Goal: Participate in discussion: Participate in discussion

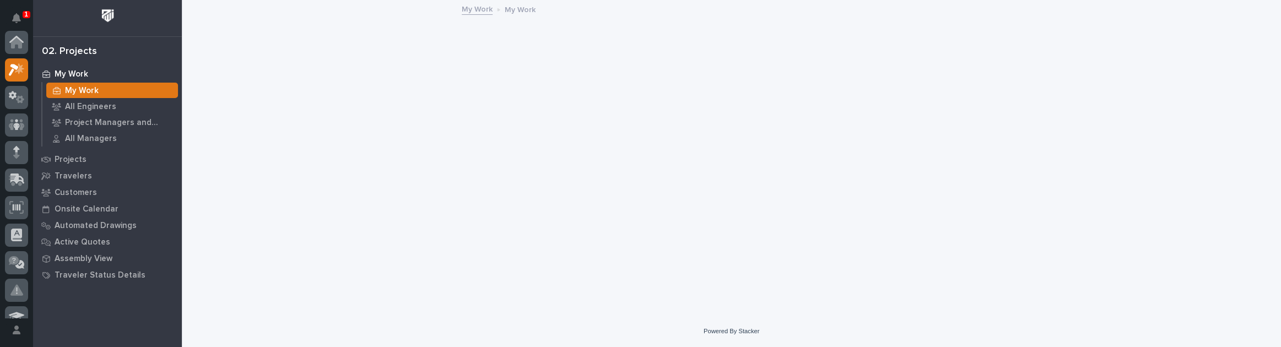
scroll to position [28, 0]
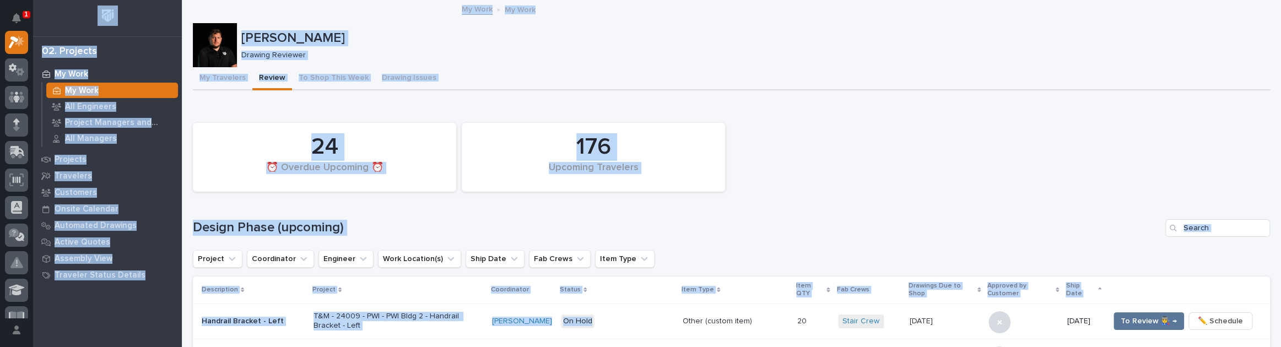
click at [606, 346] on html "**********" at bounding box center [640, 173] width 1281 height 347
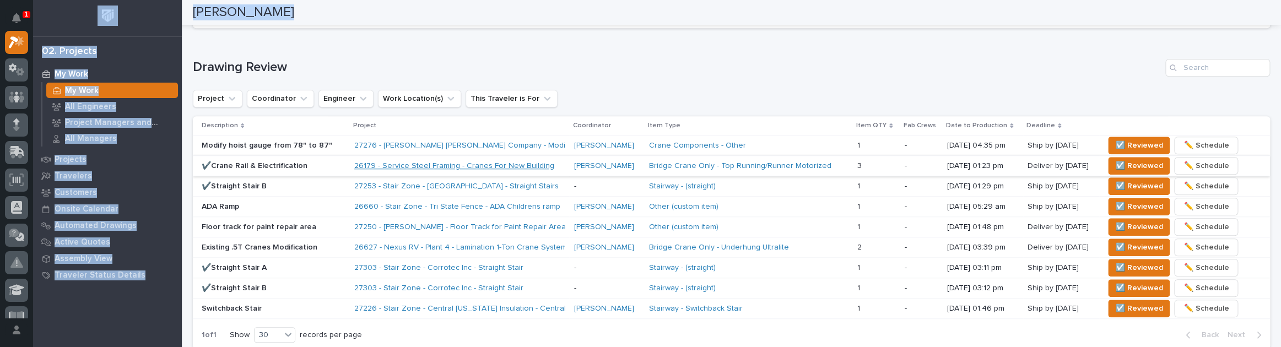
scroll to position [677, 0]
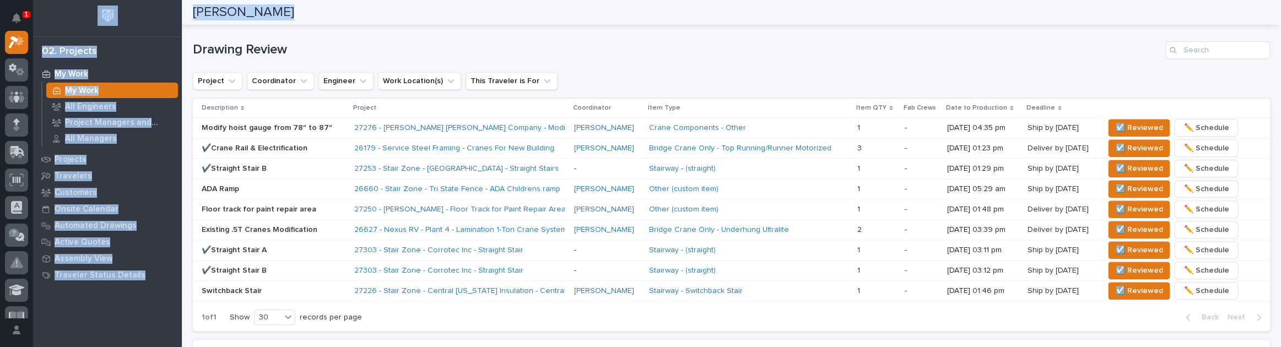
click at [134, 330] on div "My Work My Work All Engineers Project Managers and Engineers All Managers Proje…" at bounding box center [107, 206] width 149 height 281
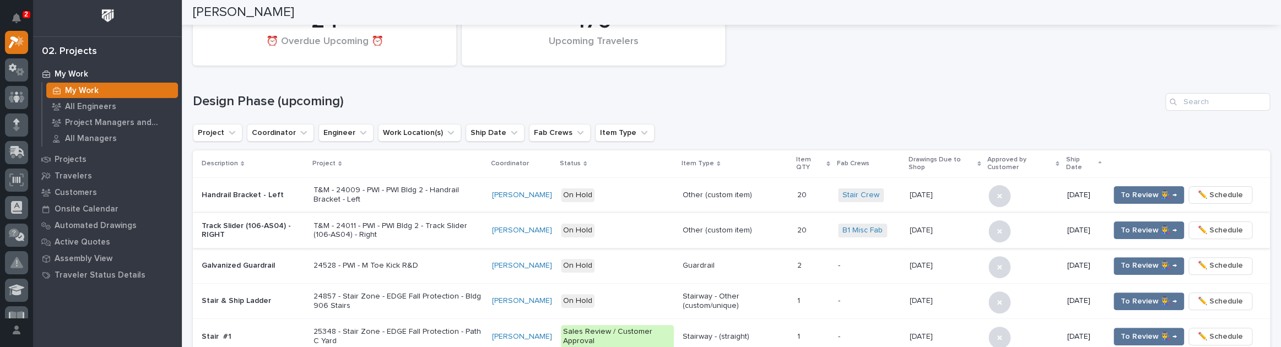
scroll to position [0, 0]
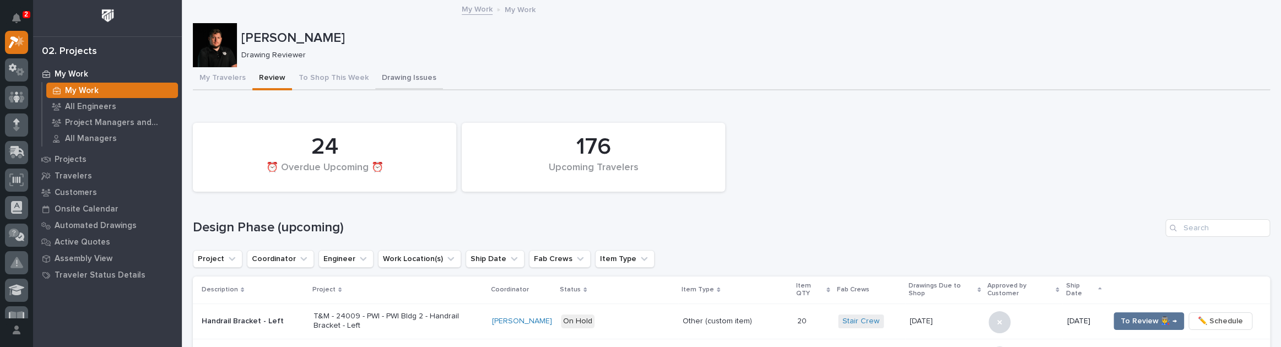
click at [377, 74] on button "Drawing Issues" at bounding box center [409, 78] width 68 height 23
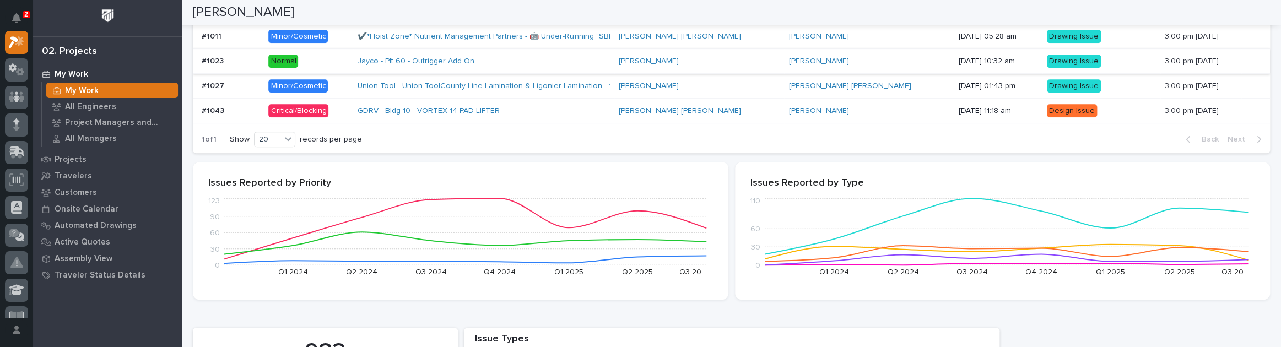
scroll to position [400, 0]
click at [247, 107] on p at bounding box center [231, 111] width 58 height 9
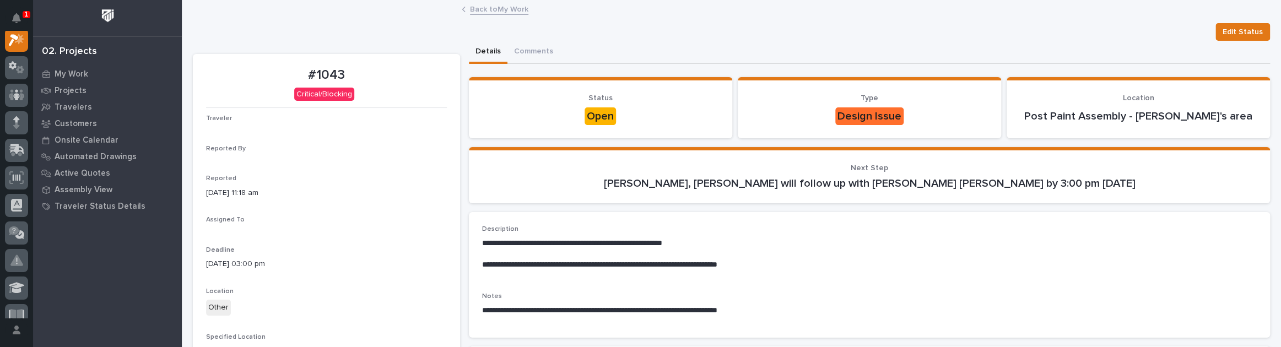
scroll to position [28, 0]
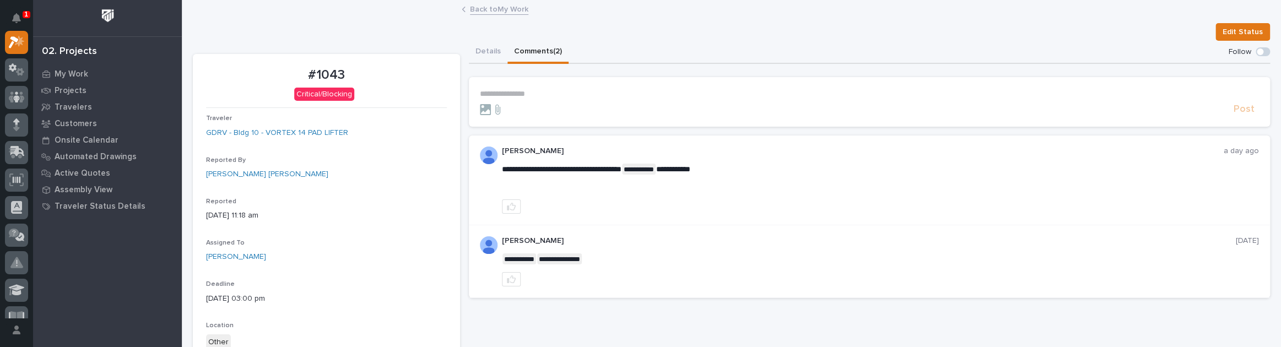
click at [528, 48] on button "Comments (2)" at bounding box center [537, 52] width 61 height 23
click at [487, 12] on link "Back to My Work" at bounding box center [499, 8] width 58 height 13
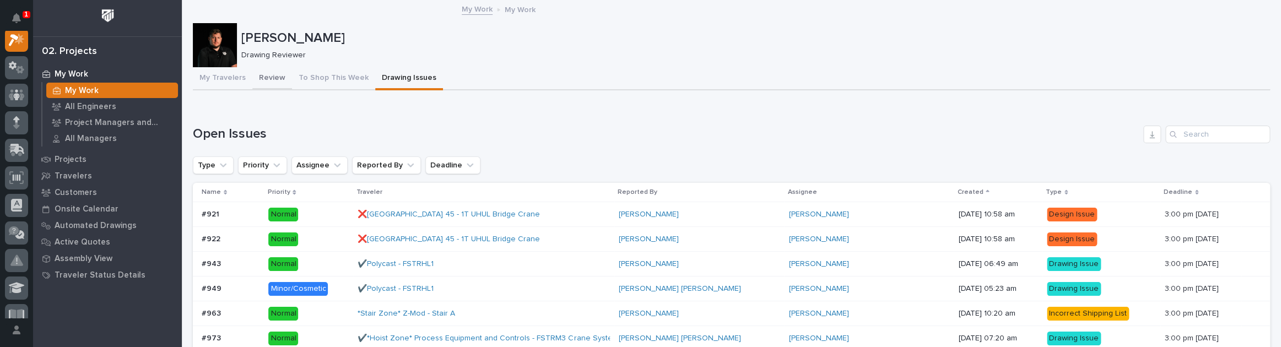
click at [278, 69] on button "Review" at bounding box center [272, 78] width 40 height 23
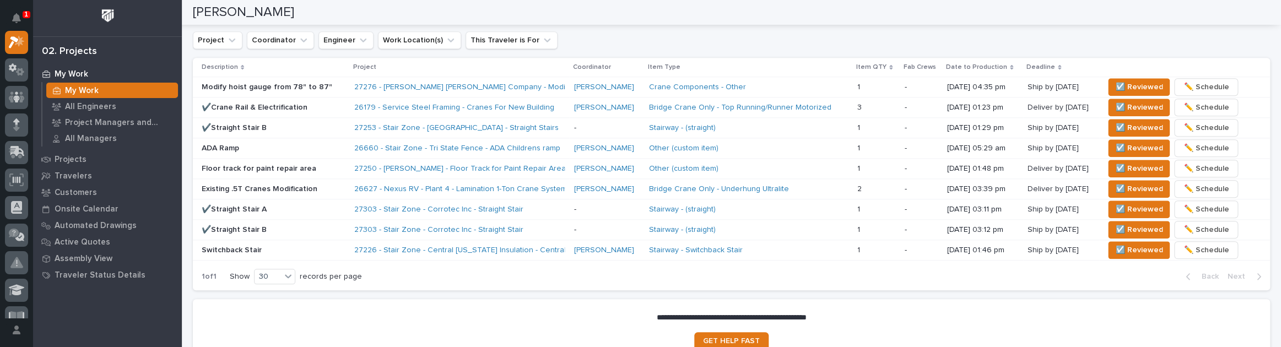
scroll to position [701, 0]
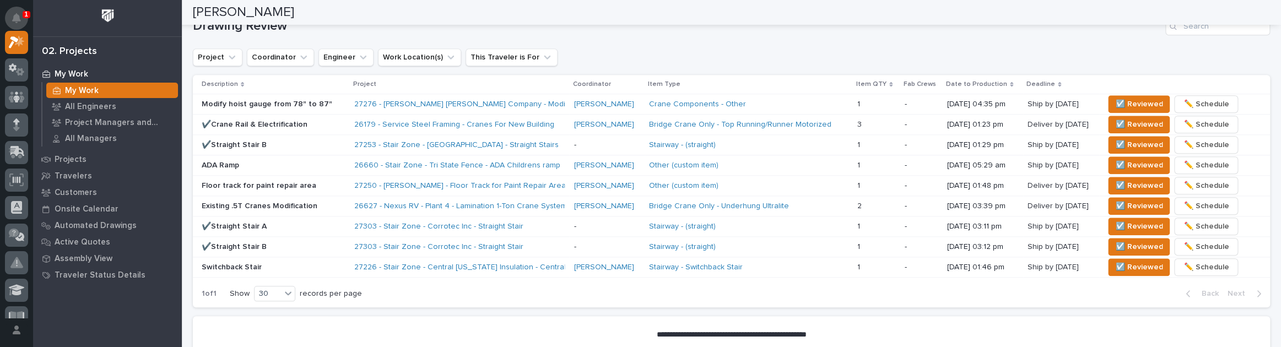
click at [20, 9] on button "Notifications" at bounding box center [16, 18] width 23 height 23
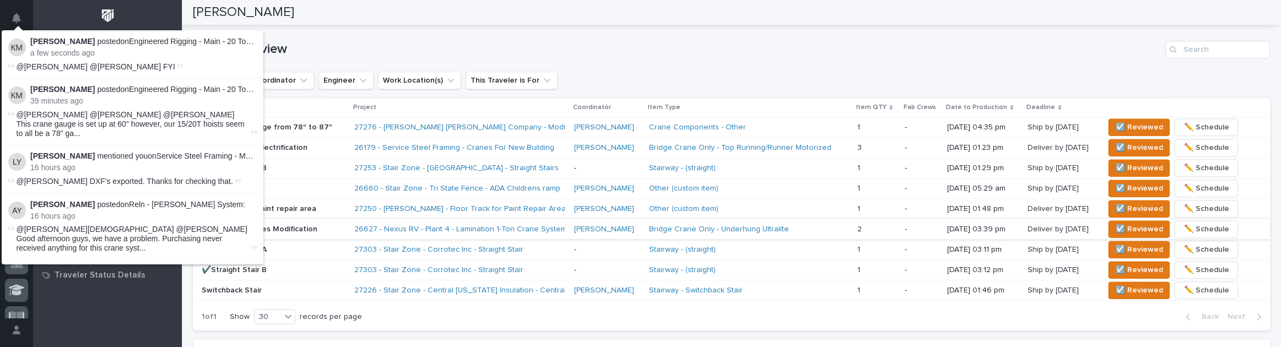
scroll to position [677, 0]
click at [403, 42] on h1 "Drawing Review" at bounding box center [677, 50] width 968 height 16
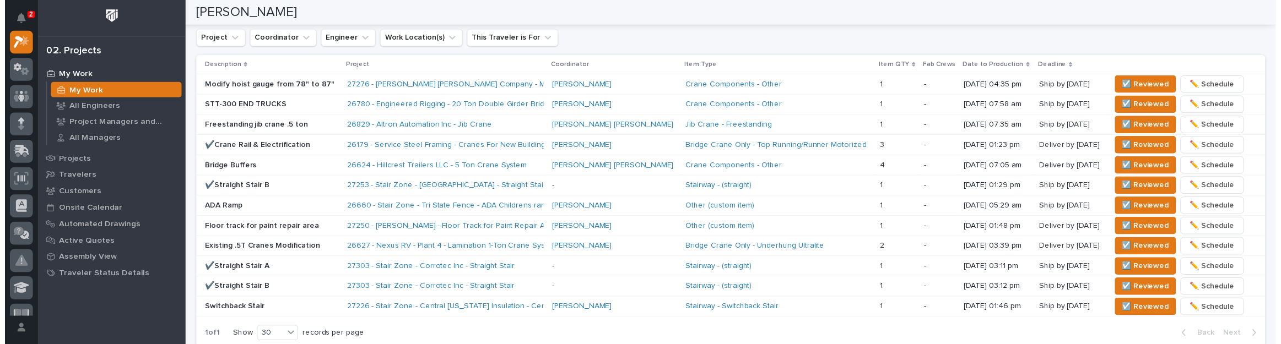
scroll to position [738, 0]
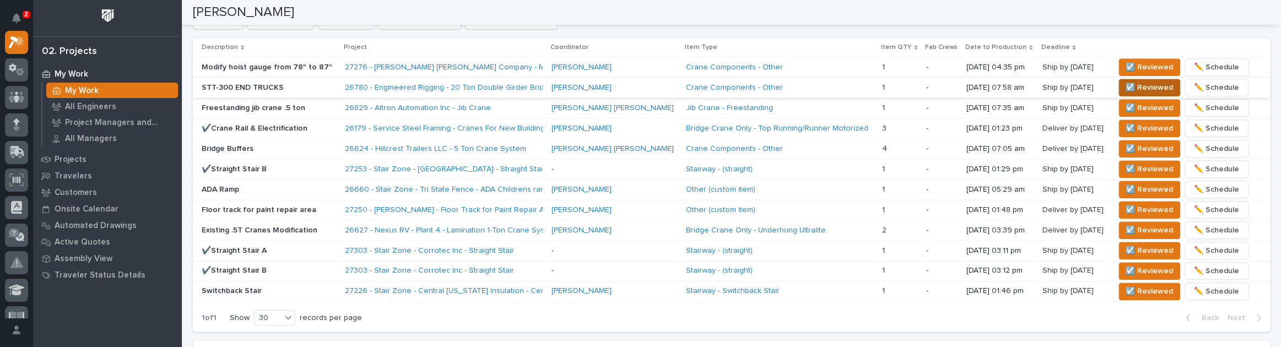
click at [1129, 79] on button "☑️ Reviewed" at bounding box center [1149, 88] width 62 height 18
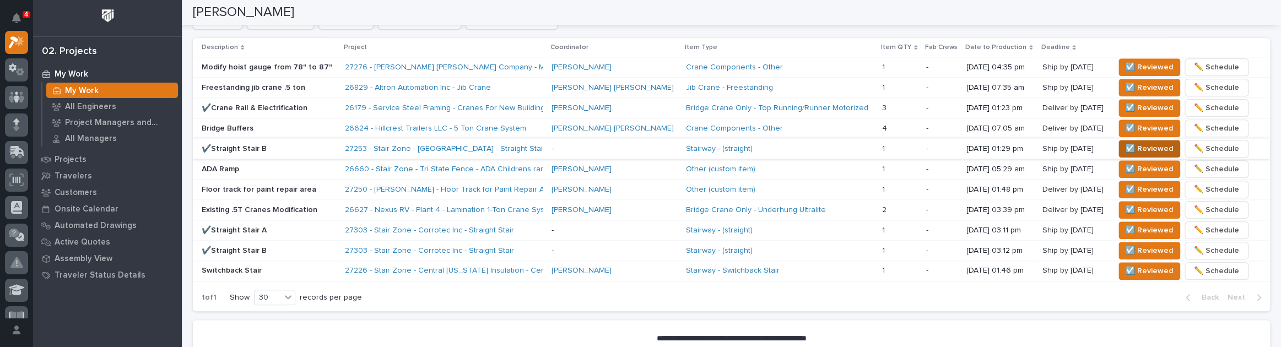
click at [1125, 148] on span "☑️ Reviewed" at bounding box center [1148, 148] width 47 height 13
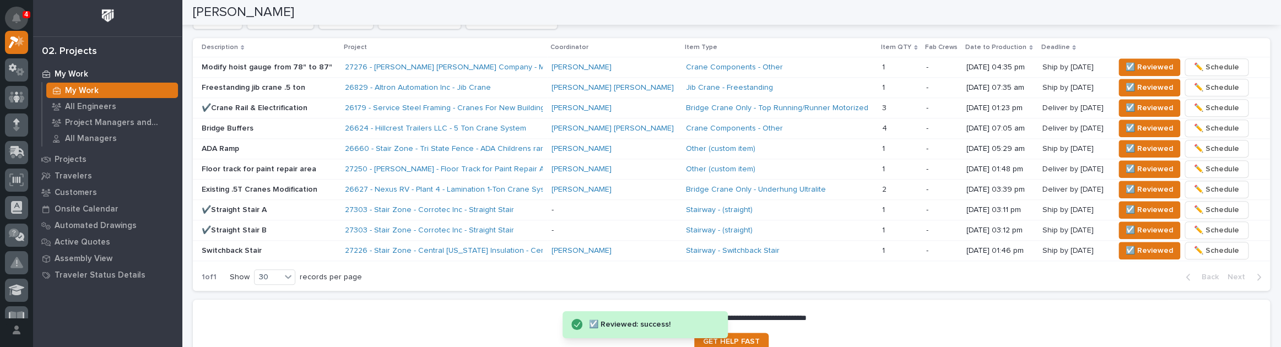
click at [21, 12] on button "Notifications" at bounding box center [16, 18] width 23 height 23
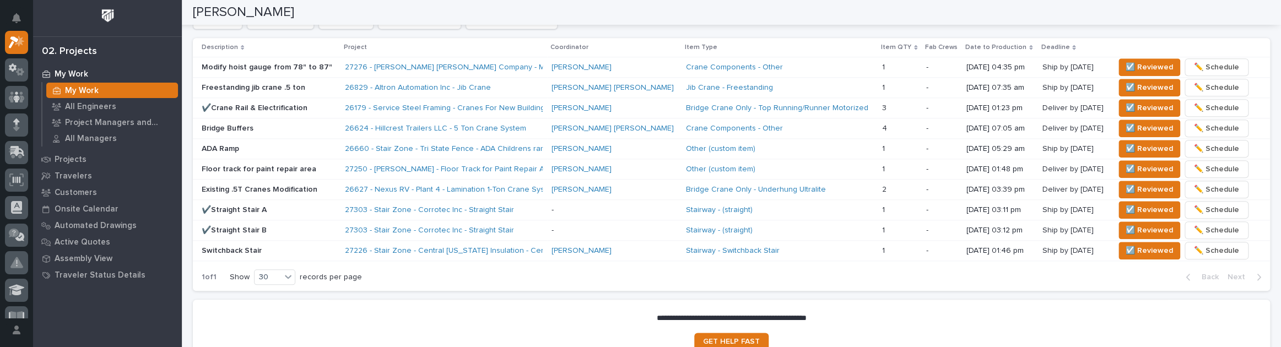
click at [21, 12] on button "Notifications" at bounding box center [16, 18] width 23 height 23
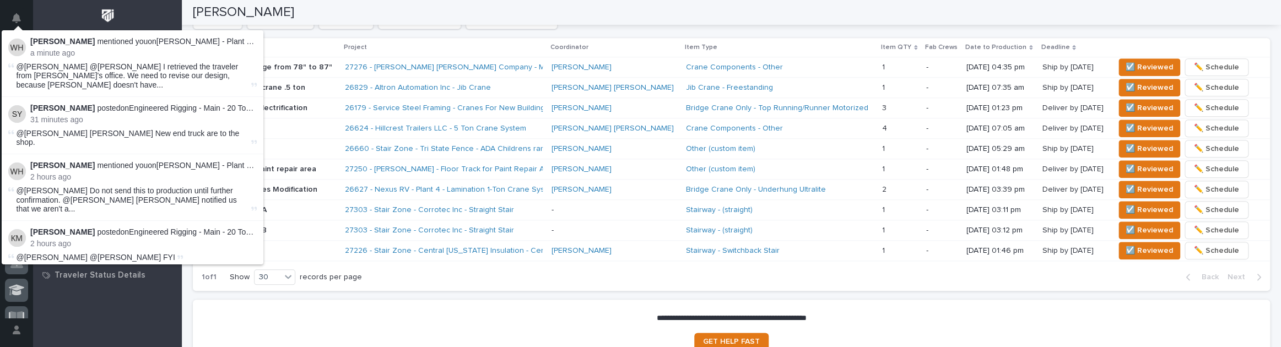
click at [365, 295] on div "Loading... Saving… Drawing Review Project Coordinator Engineer Work Location(s)…" at bounding box center [731, 129] width 1077 height 341
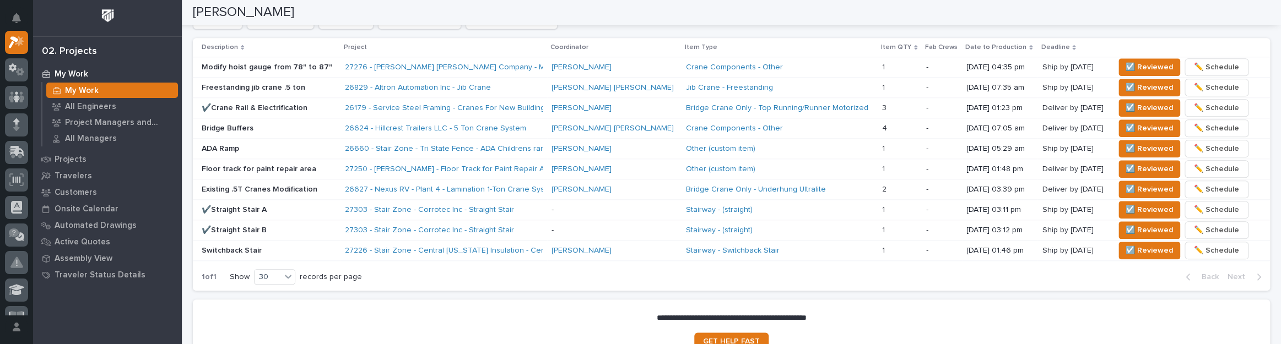
click at [68, 343] on div "My Work My Work All Engineers Project Managers and Engineers All Managers Proje…" at bounding box center [107, 205] width 149 height 279
click at [104, 336] on div "My Work My Work All Engineers Project Managers and Engineers All Managers Proje…" at bounding box center [107, 205] width 149 height 279
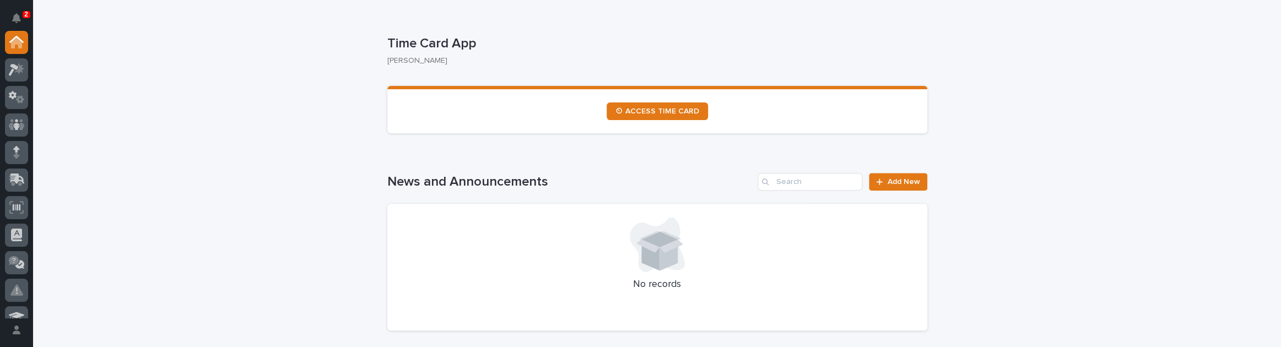
scroll to position [600, 0]
click at [638, 98] on section "⏲ ACCESS TIME CARD" at bounding box center [657, 109] width 540 height 47
click at [636, 102] on link "⏲ ACCESS TIME CARD" at bounding box center [656, 111] width 101 height 18
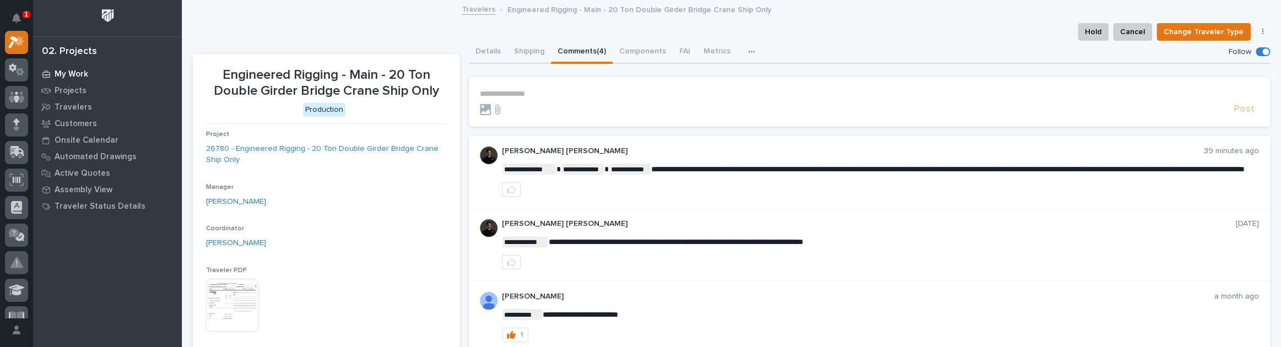
click at [70, 73] on p "My Work" at bounding box center [72, 74] width 34 height 10
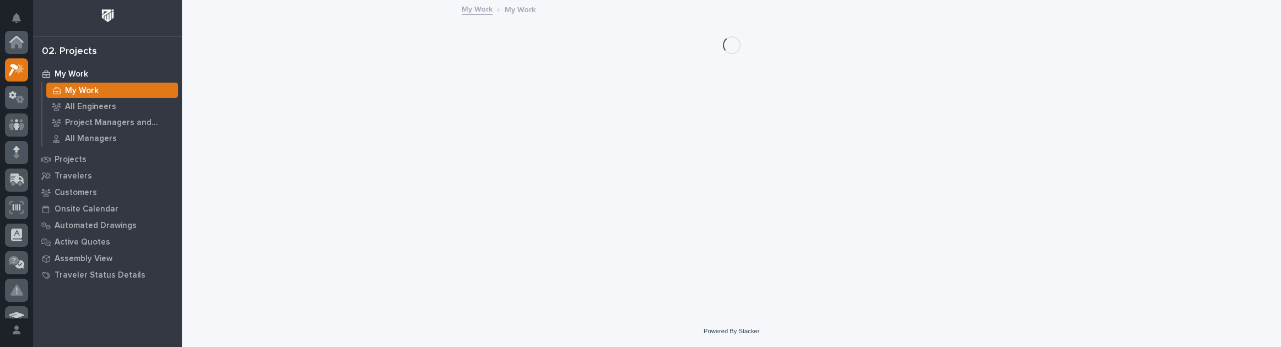
scroll to position [28, 0]
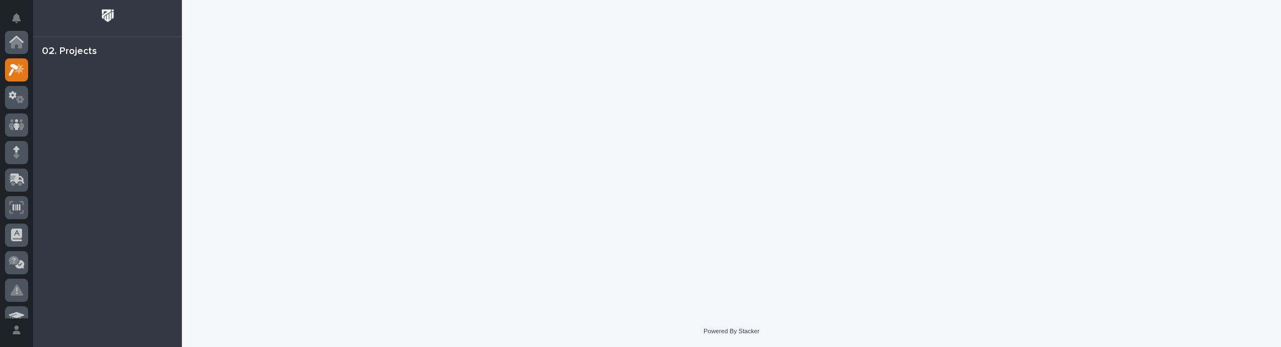
scroll to position [28, 0]
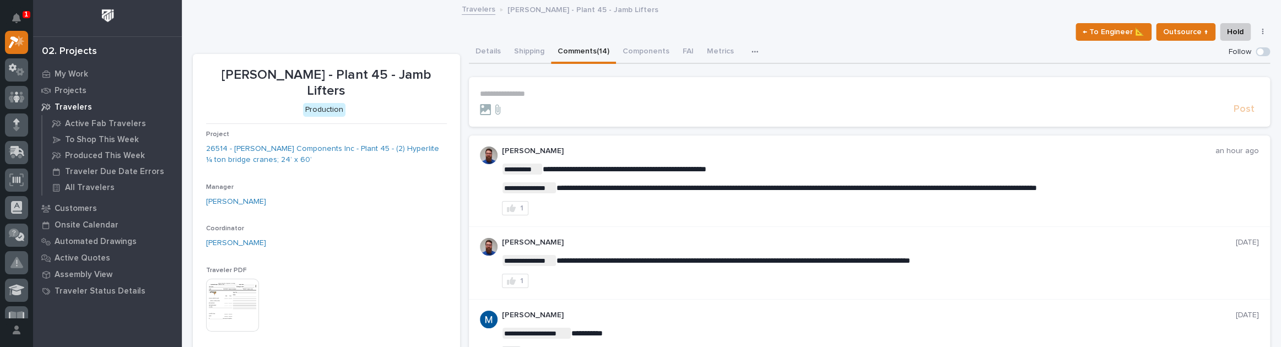
click at [533, 97] on p "**********" at bounding box center [869, 93] width 779 height 9
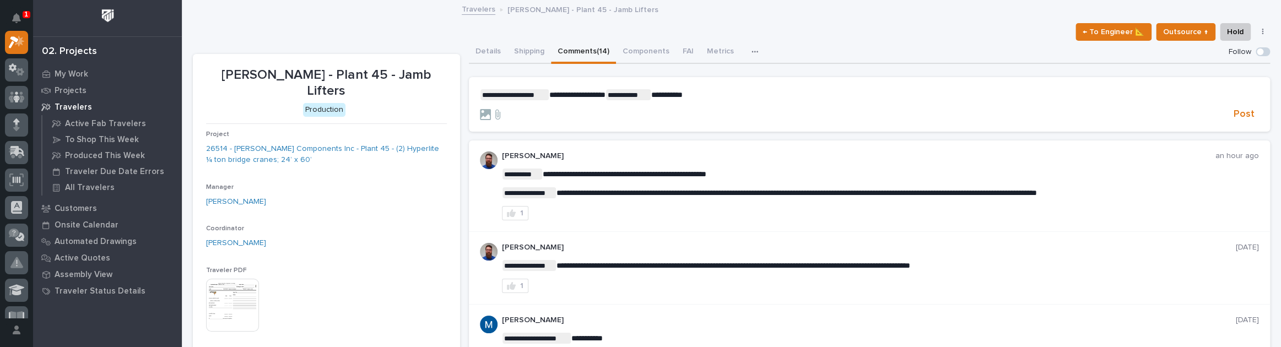
click at [723, 102] on form "**********" at bounding box center [869, 104] width 779 height 31
click at [723, 99] on p "**********" at bounding box center [869, 94] width 779 height 11
click at [1242, 108] on span "Post" at bounding box center [1243, 114] width 21 height 13
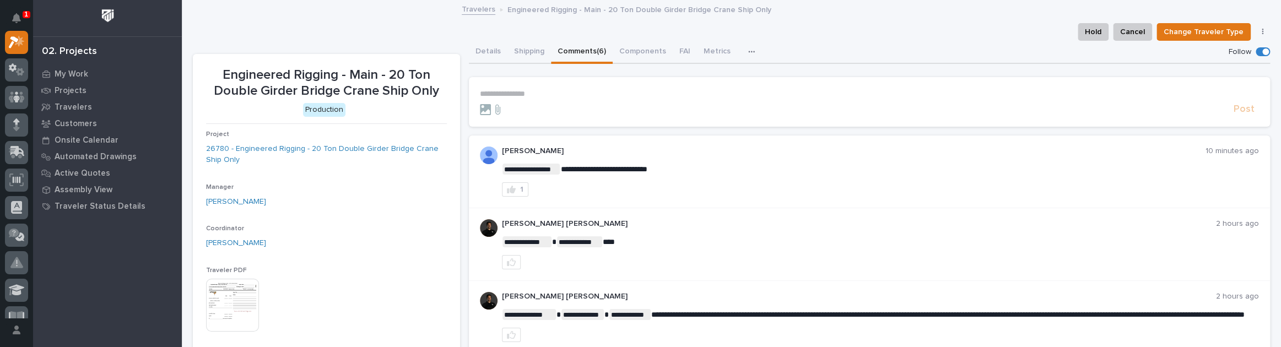
click at [527, 94] on p "**********" at bounding box center [869, 93] width 779 height 9
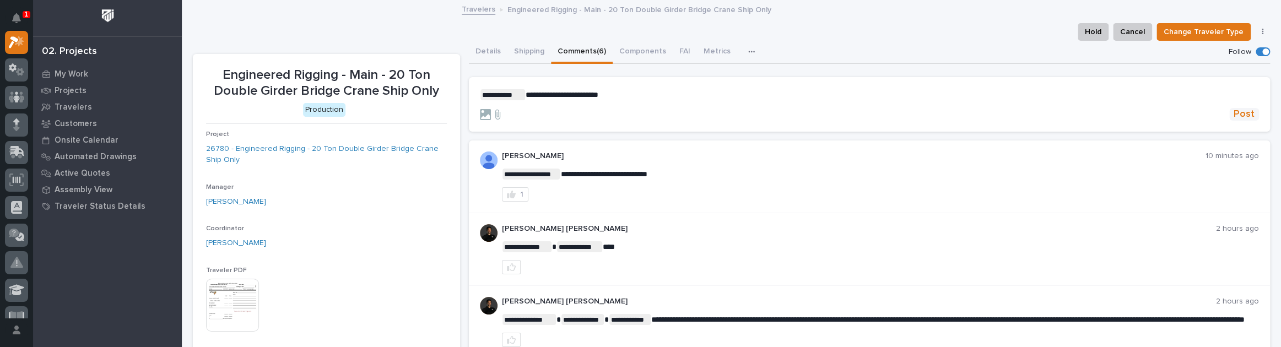
click at [1233, 114] on span "Post" at bounding box center [1243, 114] width 21 height 13
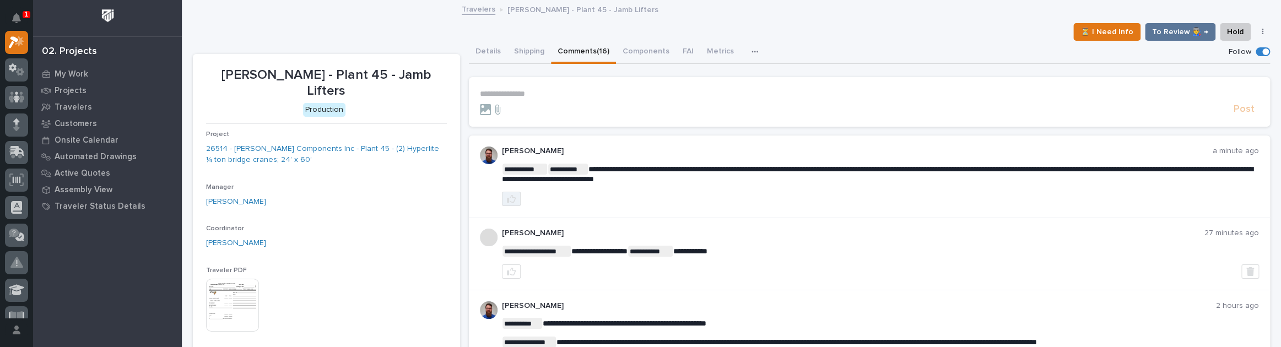
click at [508, 196] on icon "button" at bounding box center [511, 199] width 9 height 8
